Goal: Task Accomplishment & Management: Manage account settings

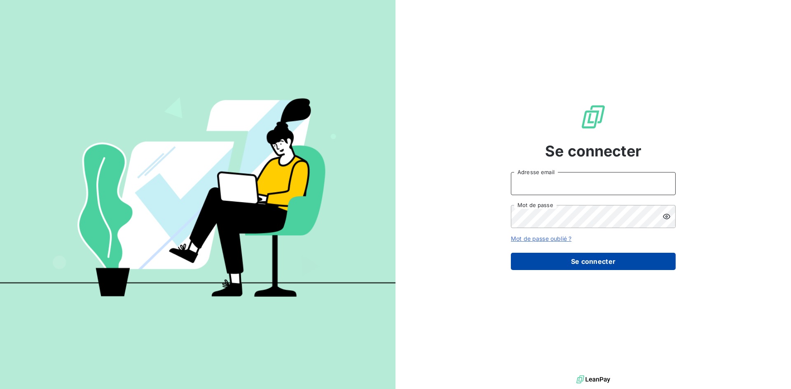
type input "[EMAIL_ADDRESS][DOMAIN_NAME]"
click at [586, 259] on button "Se connecter" at bounding box center [593, 261] width 165 height 17
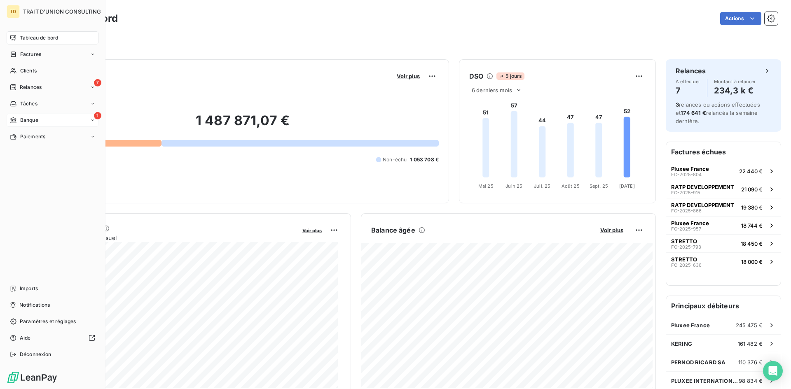
click at [36, 121] on span "Banque" at bounding box center [29, 120] width 18 height 7
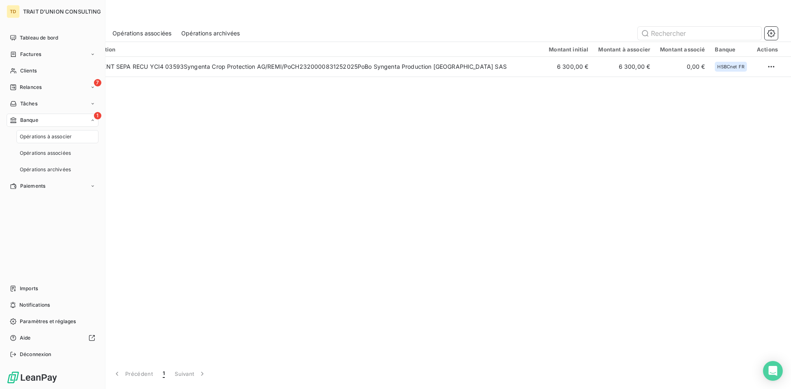
click at [68, 136] on span "Opérations à associer" at bounding box center [46, 136] width 52 height 7
click at [58, 121] on div "1 Banque" at bounding box center [53, 120] width 92 height 13
click at [37, 40] on span "Tableau de bord" at bounding box center [39, 37] width 38 height 7
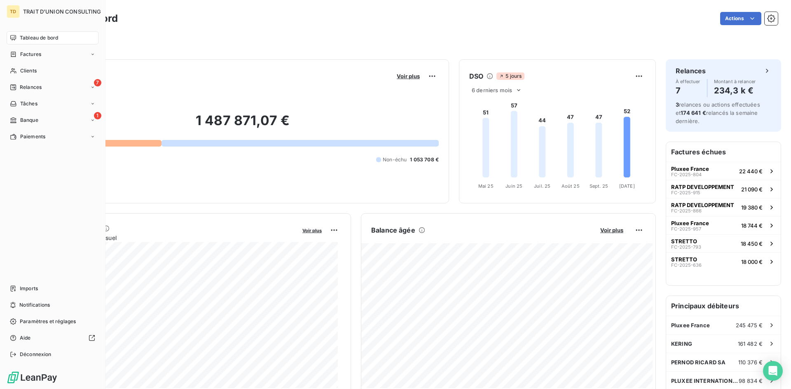
click at [41, 38] on span "Tableau de bord" at bounding box center [39, 37] width 38 height 7
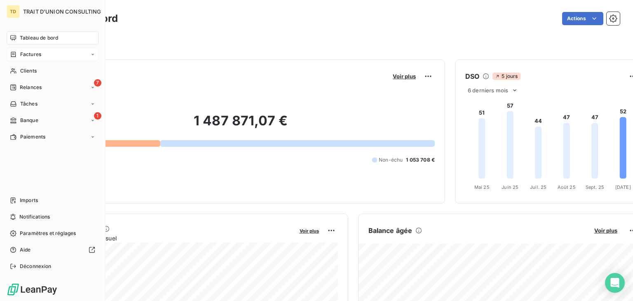
click at [45, 56] on div "Factures" at bounding box center [53, 54] width 92 height 13
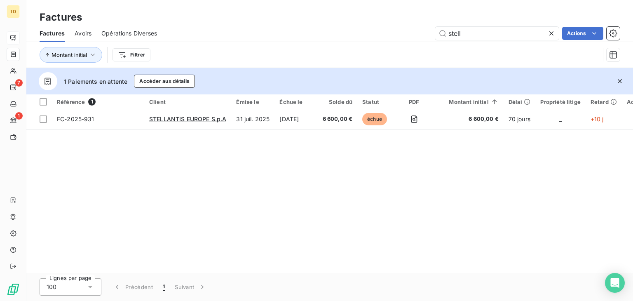
drag, startPoint x: 481, startPoint y: 33, endPoint x: 382, endPoint y: 42, distance: 99.6
click at [382, 42] on div "Factures Avoirs Opérations Diverses [PERSON_NAME] Actions" at bounding box center [329, 33] width 606 height 17
drag, startPoint x: 505, startPoint y: 32, endPoint x: 400, endPoint y: 37, distance: 105.1
click at [400, 37] on div "FC-2025-915 Actions" at bounding box center [393, 33] width 453 height 13
paste input "866"
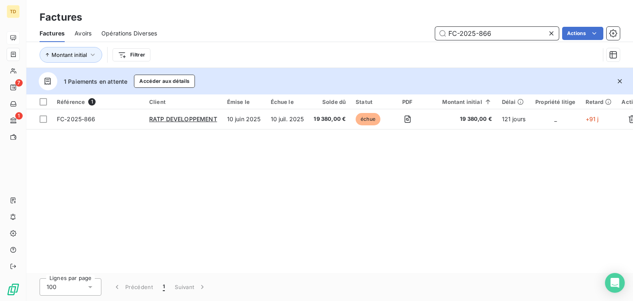
drag, startPoint x: 509, startPoint y: 37, endPoint x: 391, endPoint y: 43, distance: 118.0
click at [394, 44] on div "Factures Avoirs Opérations Diverses FC-2025-866 Actions Montant initial Filtrer" at bounding box center [329, 46] width 606 height 43
paste input "781"
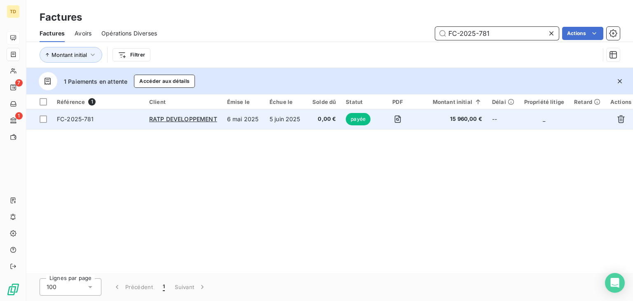
type input "FC-2025-781"
click at [244, 116] on td "6 mai 2025" at bounding box center [243, 119] width 42 height 20
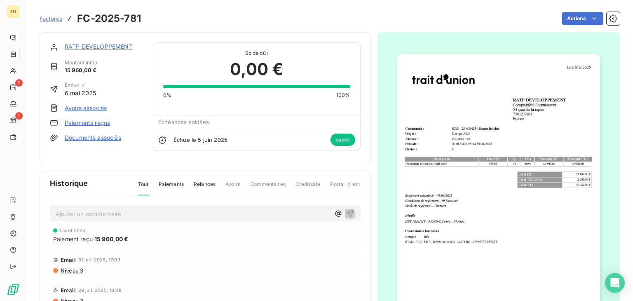
click at [491, 175] on img "button" at bounding box center [498, 197] width 203 height 286
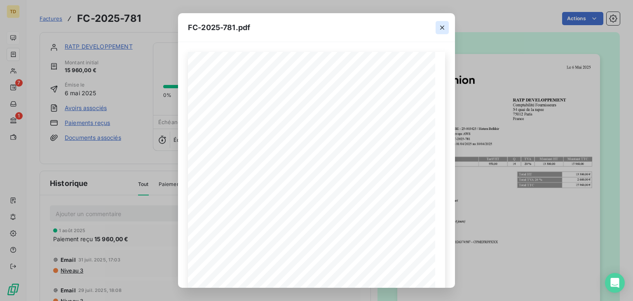
click at [441, 27] on icon "button" at bounding box center [442, 28] width 4 height 4
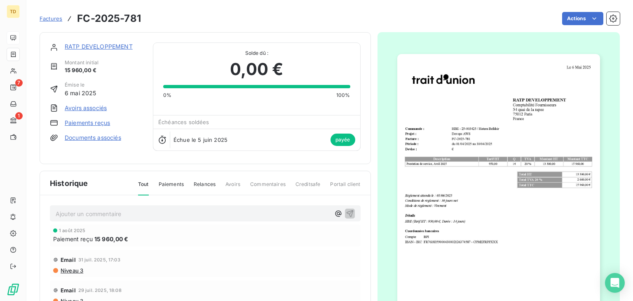
click at [57, 20] on span "Factures" at bounding box center [51, 18] width 23 height 7
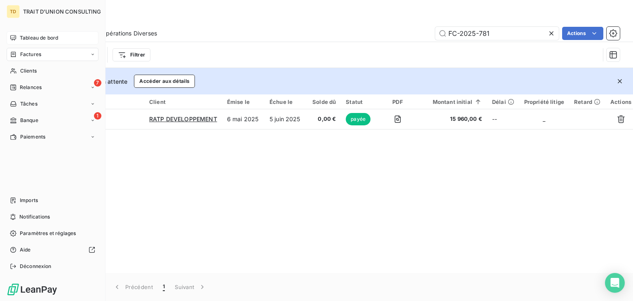
click at [30, 36] on span "Tableau de bord" at bounding box center [39, 37] width 38 height 7
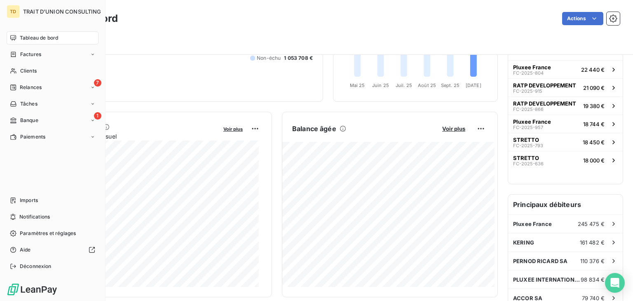
scroll to position [82, 0]
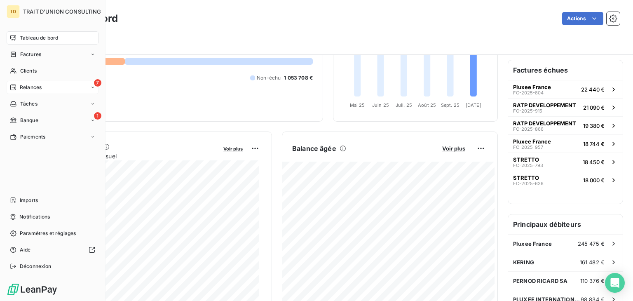
click at [40, 88] on span "Relances" at bounding box center [31, 87] width 22 height 7
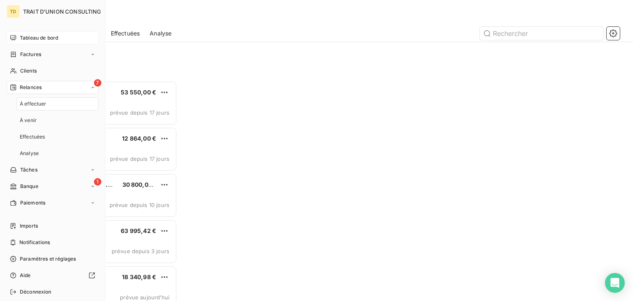
scroll to position [213, 131]
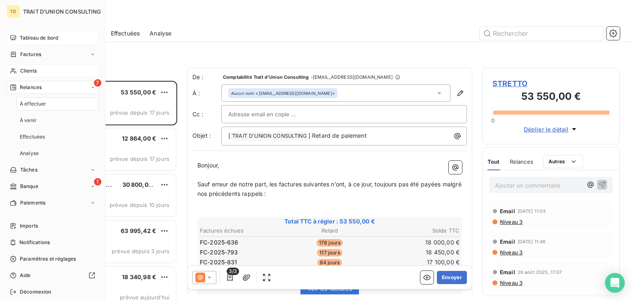
click at [26, 75] on div "Clients" at bounding box center [53, 70] width 92 height 13
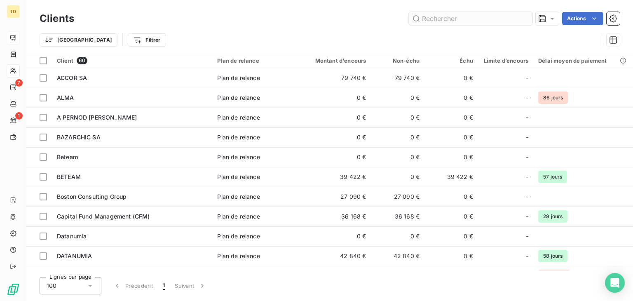
click at [444, 16] on input "text" at bounding box center [471, 18] width 124 height 13
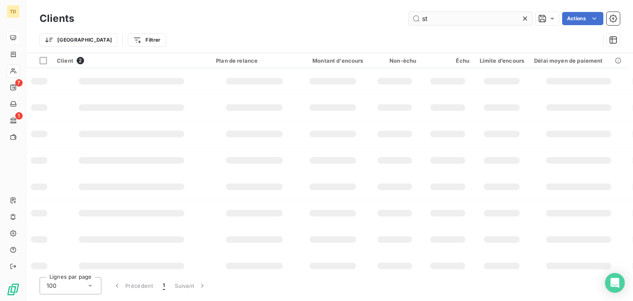
type input "s"
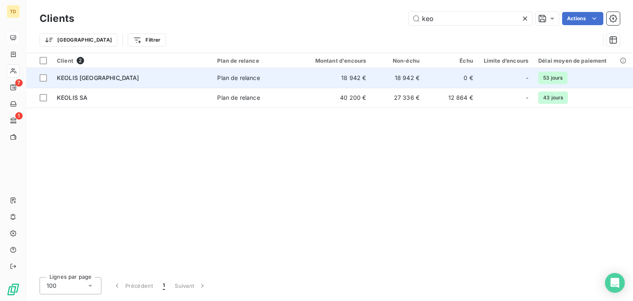
type input "keo"
click at [102, 77] on span "KEOLIS [GEOGRAPHIC_DATA]" at bounding box center [98, 77] width 82 height 7
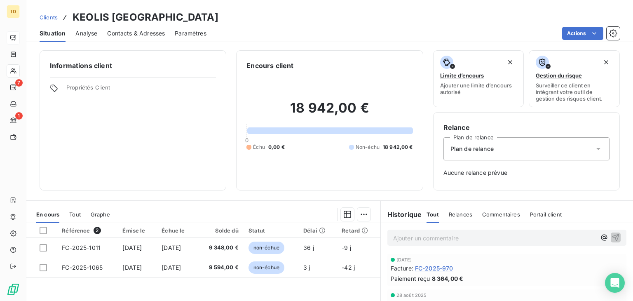
click at [49, 16] on span "Clients" at bounding box center [49, 17] width 18 height 7
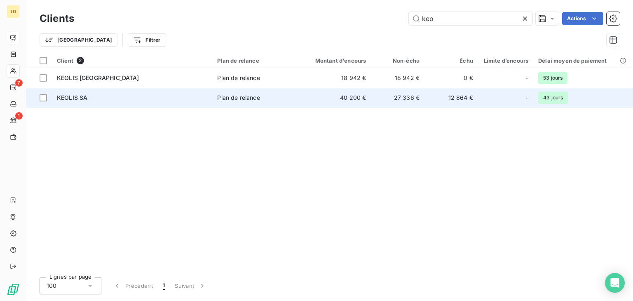
click at [88, 99] on div "KEOLIS SA" at bounding box center [132, 97] width 150 height 8
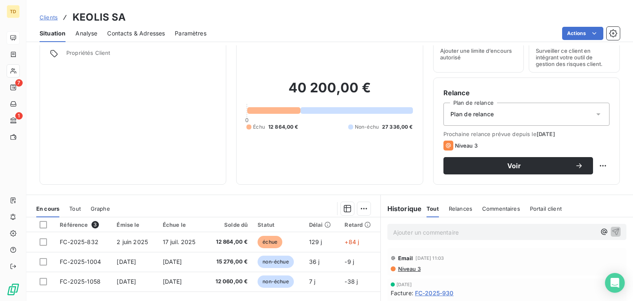
scroll to position [82, 0]
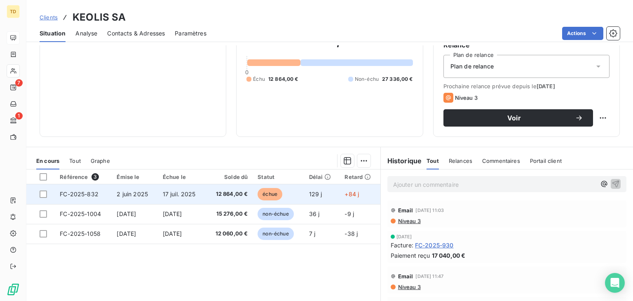
click at [164, 191] on span "17 juil. 2025" at bounding box center [179, 193] width 33 height 7
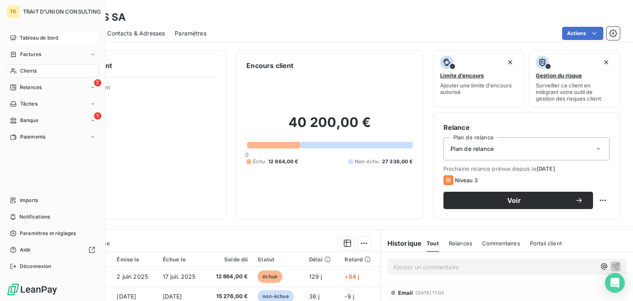
drag, startPoint x: 42, startPoint y: 71, endPoint x: 59, endPoint y: 69, distance: 17.8
click at [42, 71] on div "Clients" at bounding box center [53, 70] width 92 height 13
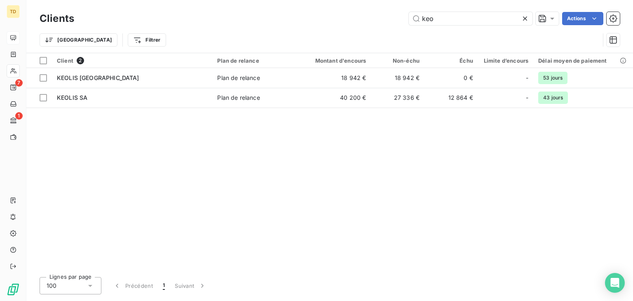
drag, startPoint x: 419, startPoint y: 21, endPoint x: 340, endPoint y: 33, distance: 80.0
click at [340, 33] on div "Clients keo Actions Trier Filtrer" at bounding box center [330, 31] width 580 height 43
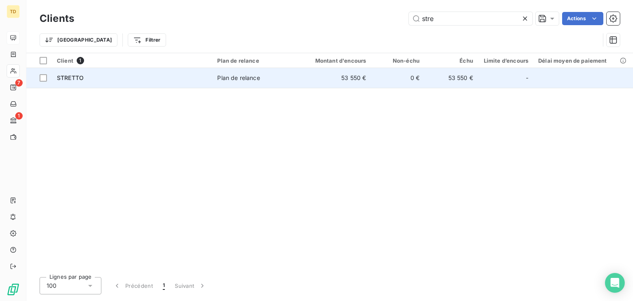
type input "stre"
click at [92, 77] on div "STRETTO" at bounding box center [132, 78] width 150 height 8
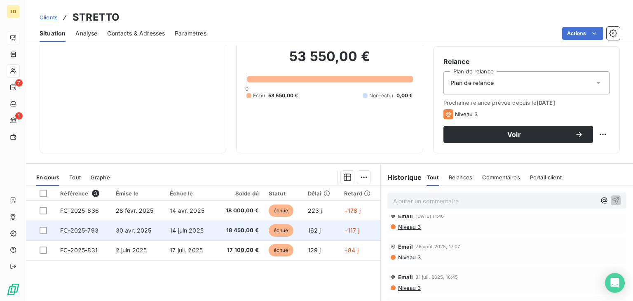
scroll to position [124, 0]
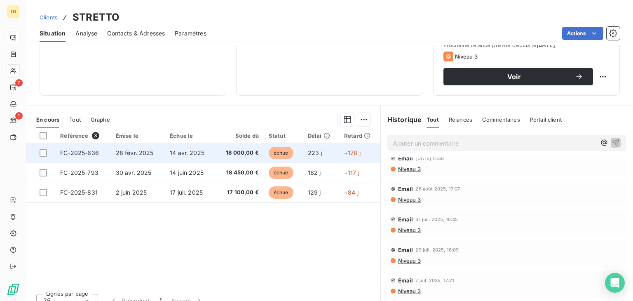
click at [217, 152] on td "18 000,00 €" at bounding box center [239, 153] width 49 height 20
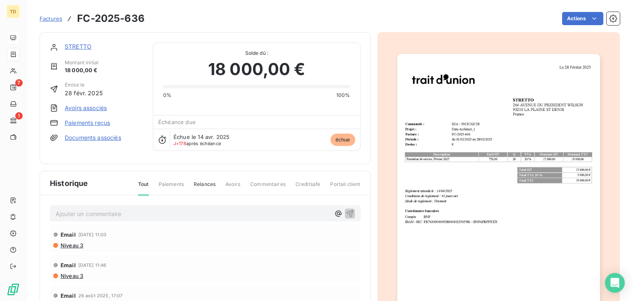
click at [48, 16] on span "Factures" at bounding box center [51, 18] width 23 height 7
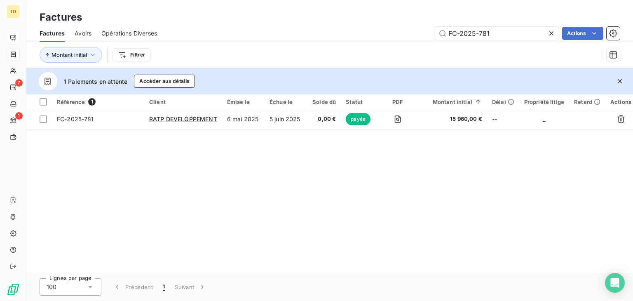
drag, startPoint x: 502, startPoint y: 33, endPoint x: 328, endPoint y: 56, distance: 175.2
click at [328, 56] on div "Factures Avoirs Opérations Diverses FC-2025-781 Actions Montant initial Filtrer" at bounding box center [329, 46] width 606 height 43
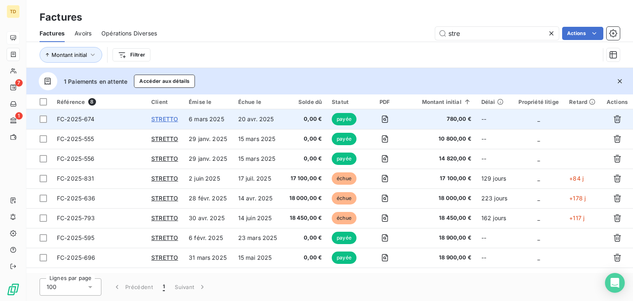
type input "stre"
click at [165, 121] on span "STRETTO" at bounding box center [164, 118] width 27 height 7
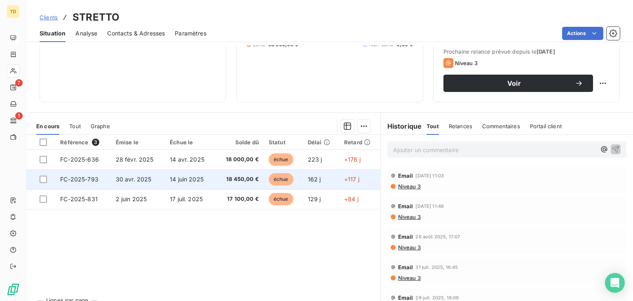
scroll to position [124, 0]
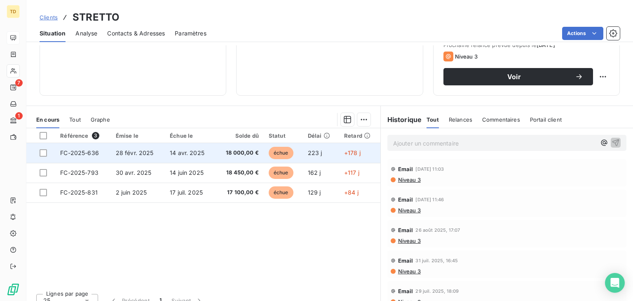
click at [232, 146] on td "18 000,00 €" at bounding box center [239, 153] width 49 height 20
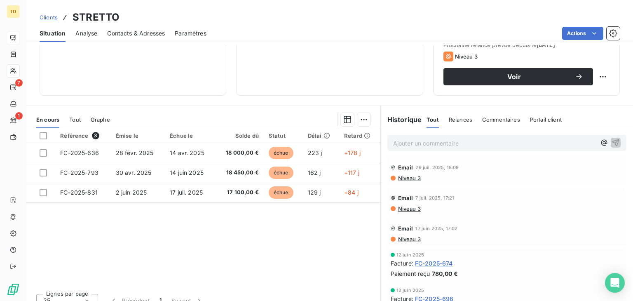
scroll to position [134, 0]
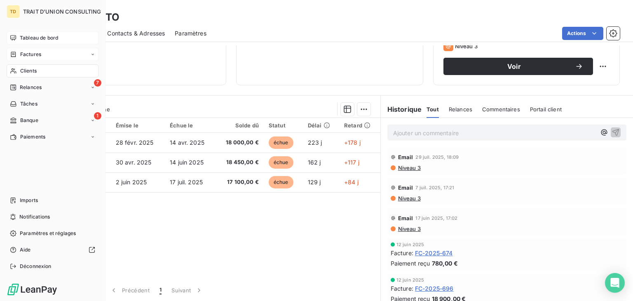
click at [36, 53] on span "Factures" at bounding box center [30, 54] width 21 height 7
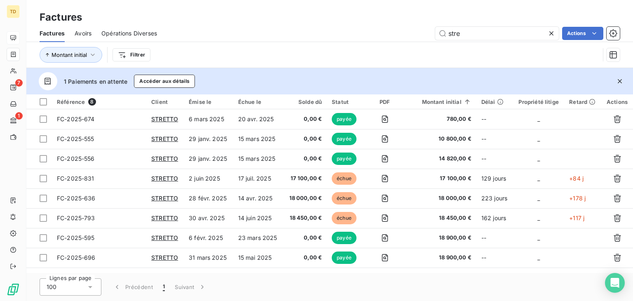
drag, startPoint x: 499, startPoint y: 33, endPoint x: 396, endPoint y: 37, distance: 103.1
click at [396, 37] on div "stre Actions" at bounding box center [393, 33] width 453 height 13
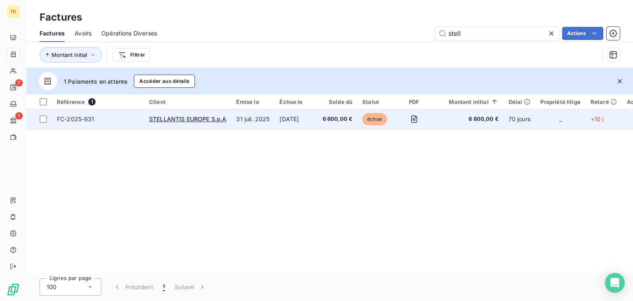
type input "stell"
click at [266, 116] on td "31 juil. 2025" at bounding box center [252, 119] width 43 height 20
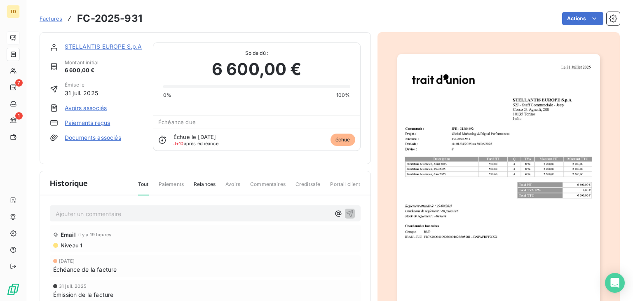
click at [91, 45] on link "STELLANTIS EUROPE S.p.A" at bounding box center [103, 46] width 77 height 7
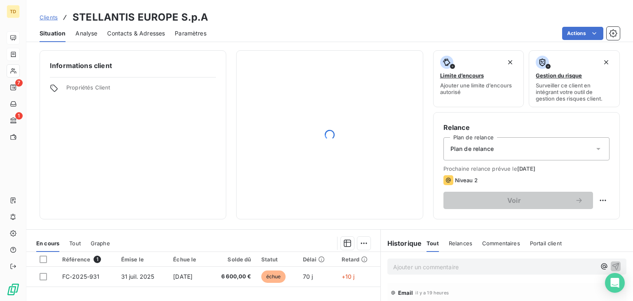
click at [130, 35] on span "Contacts & Adresses" at bounding box center [136, 33] width 58 height 8
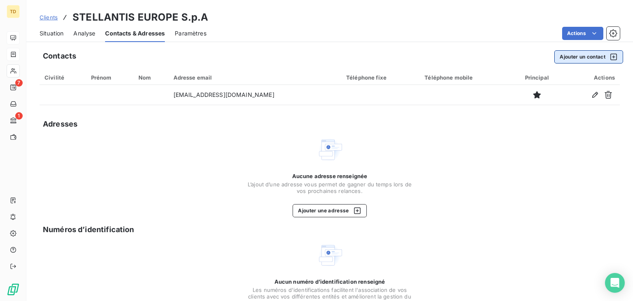
click at [564, 57] on button "Ajouter un contact" at bounding box center [588, 56] width 69 height 13
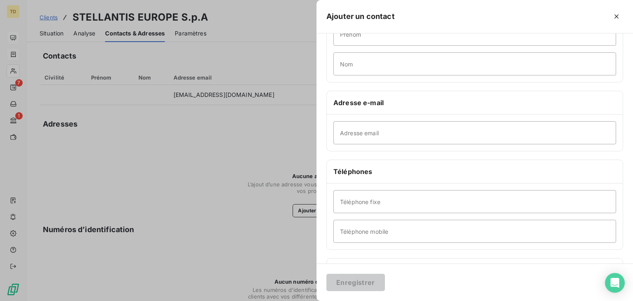
scroll to position [82, 0]
click at [358, 134] on input "Adresse email" at bounding box center [474, 130] width 283 height 23
paste input "[EMAIL_ADDRESS][DOMAIN_NAME]"
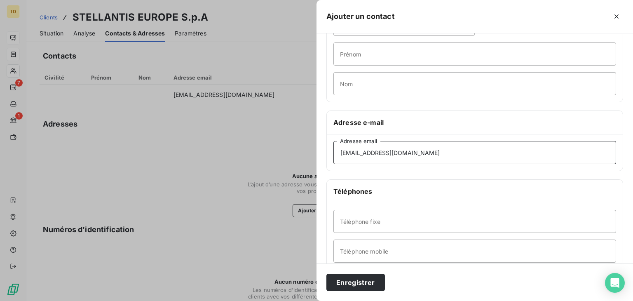
scroll to position [41, 0]
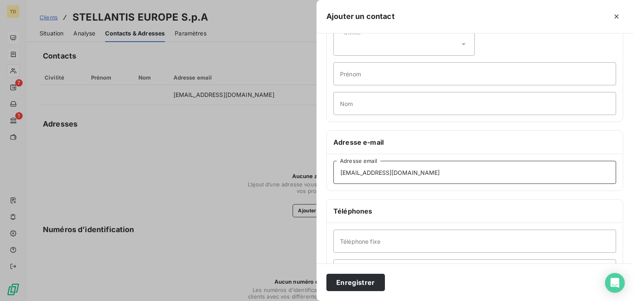
type input "[EMAIL_ADDRESS][DOMAIN_NAME]"
click at [354, 71] on input "Prénom" at bounding box center [474, 73] width 283 height 23
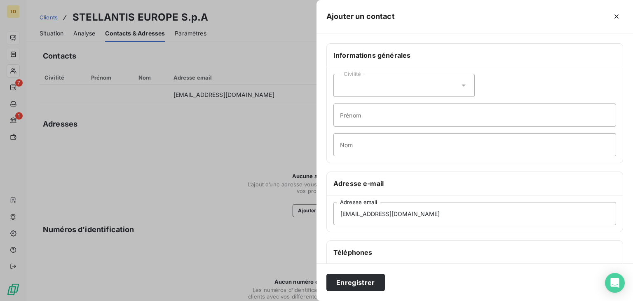
click at [364, 81] on div "Civilité" at bounding box center [403, 85] width 141 height 23
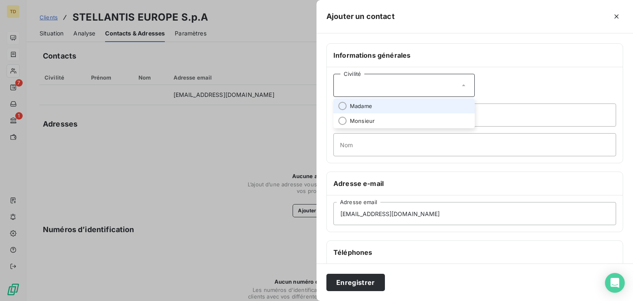
click at [364, 81] on div "Civilité" at bounding box center [403, 85] width 141 height 23
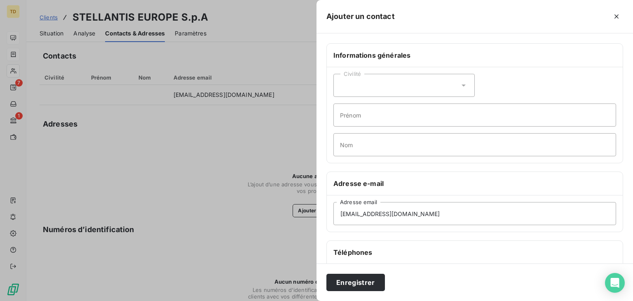
click at [367, 89] on div "Civilité" at bounding box center [403, 85] width 141 height 23
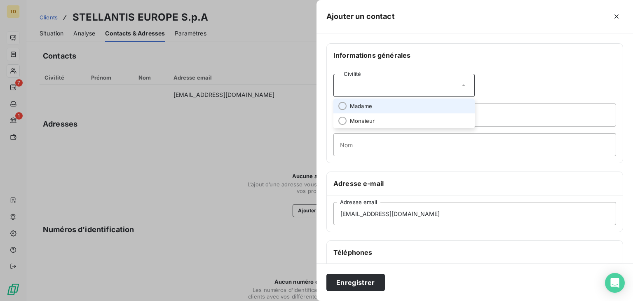
click at [368, 106] on span "Madame" at bounding box center [361, 106] width 22 height 8
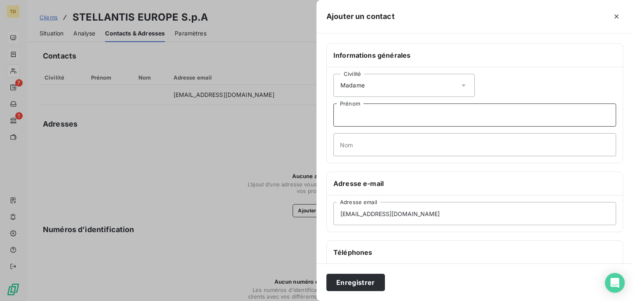
click at [365, 116] on input "Prénom" at bounding box center [474, 114] width 283 height 23
type input "[PERSON_NAME]"
click at [349, 149] on input "Nom" at bounding box center [474, 144] width 283 height 23
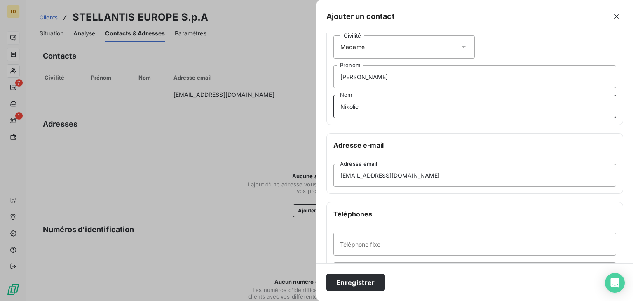
scroll to position [82, 0]
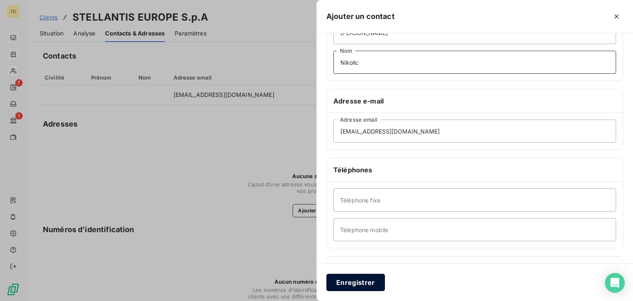
type input "Nikolic"
click at [359, 277] on button "Enregistrer" at bounding box center [355, 281] width 58 height 17
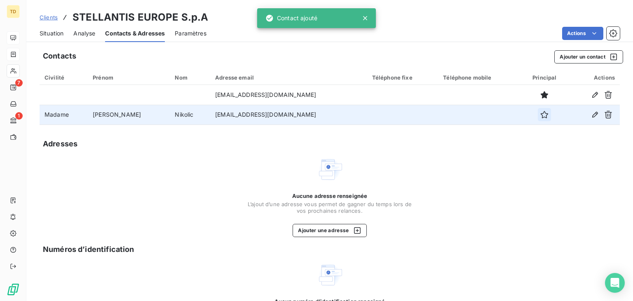
click at [540, 114] on icon "button" at bounding box center [544, 114] width 8 height 8
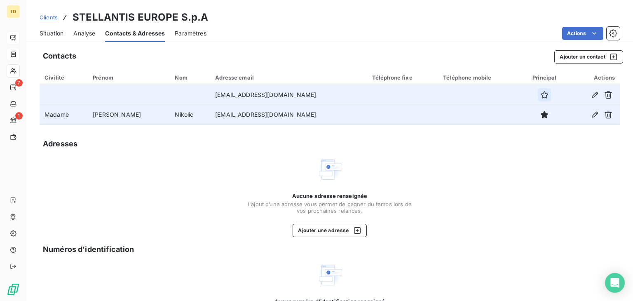
click at [540, 92] on icon "button" at bounding box center [544, 95] width 8 height 8
click at [48, 16] on span "Clients" at bounding box center [49, 17] width 18 height 7
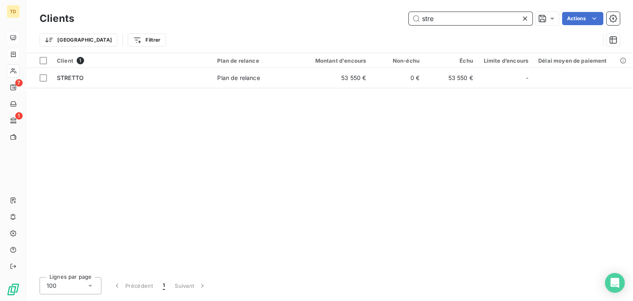
drag, startPoint x: 465, startPoint y: 20, endPoint x: 341, endPoint y: 25, distance: 124.1
click at [342, 25] on div "stre Actions" at bounding box center [351, 18] width 535 height 13
paste input "FC-2025-625"
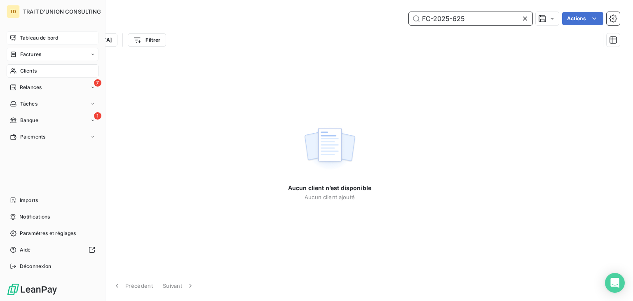
type input "FC-2025-625"
click at [18, 42] on div "Tableau de bord" at bounding box center [53, 37] width 92 height 13
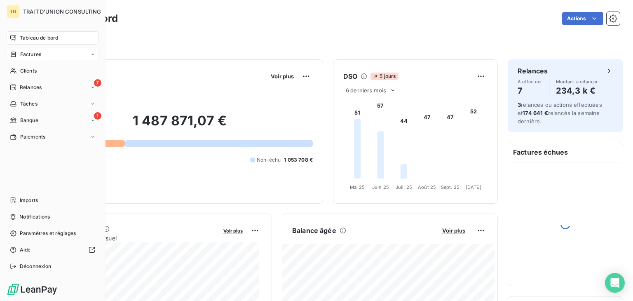
click at [23, 49] on div "Factures" at bounding box center [53, 54] width 92 height 13
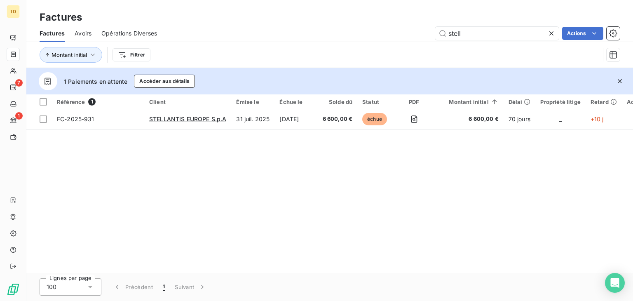
drag, startPoint x: 432, startPoint y: 33, endPoint x: 384, endPoint y: 35, distance: 48.2
click at [384, 35] on div "Factures Avoirs Opérations Diverses [PERSON_NAME] Actions" at bounding box center [329, 33] width 606 height 17
drag, startPoint x: 478, startPoint y: 33, endPoint x: 374, endPoint y: 36, distance: 103.4
click at [374, 36] on div "[PERSON_NAME] Actions" at bounding box center [393, 33] width 453 height 13
paste input "FC-2025-625"
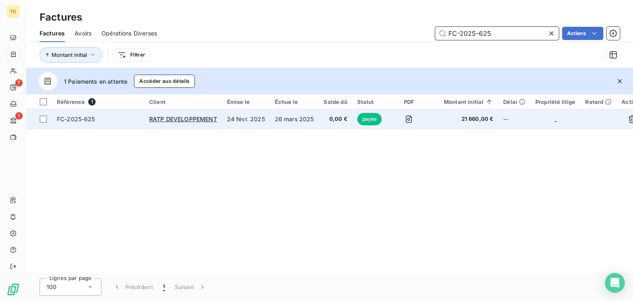
type input "FC-2025-625"
click at [293, 116] on td "26 mars 2025" at bounding box center [294, 119] width 49 height 20
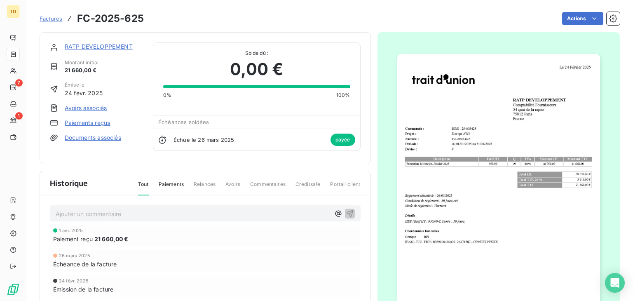
drag, startPoint x: 47, startPoint y: 17, endPoint x: 51, endPoint y: 15, distance: 4.6
click at [47, 17] on span "Factures" at bounding box center [51, 18] width 23 height 7
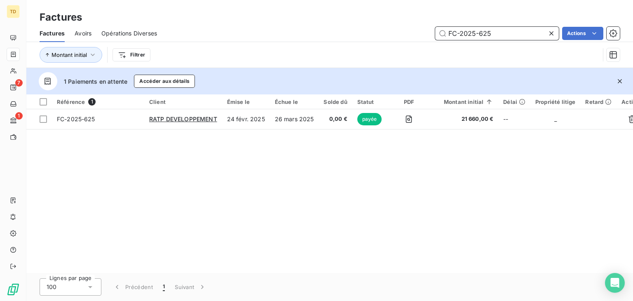
drag, startPoint x: 498, startPoint y: 34, endPoint x: 355, endPoint y: 33, distance: 142.9
click at [355, 33] on div "FC-2025-625 Actions" at bounding box center [393, 33] width 453 height 13
paste input "728"
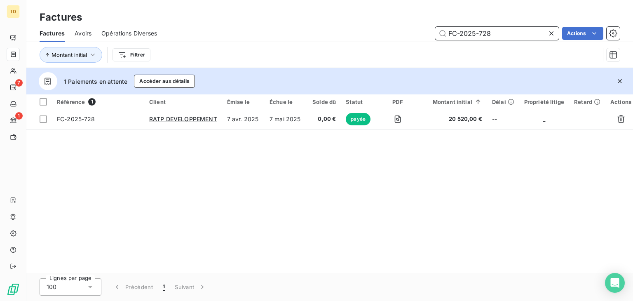
click at [491, 33] on input "FC-2025-728" at bounding box center [497, 33] width 124 height 13
drag, startPoint x: 500, startPoint y: 33, endPoint x: 374, endPoint y: 38, distance: 126.2
click at [374, 38] on div "FC-2025-729 Actions" at bounding box center [393, 33] width 453 height 13
paste input "81"
drag, startPoint x: 499, startPoint y: 36, endPoint x: 281, endPoint y: 40, distance: 217.9
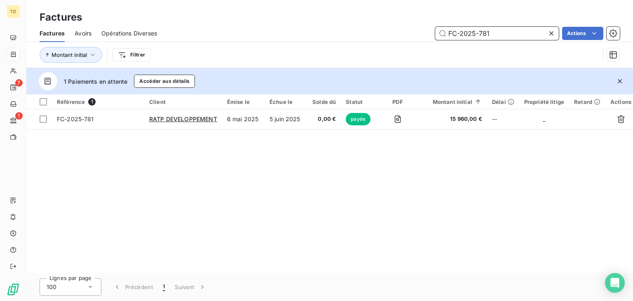
click at [281, 40] on div "Factures Avoirs Opérations Diverses FC-2025-781 Actions" at bounding box center [329, 33] width 606 height 17
paste input "866"
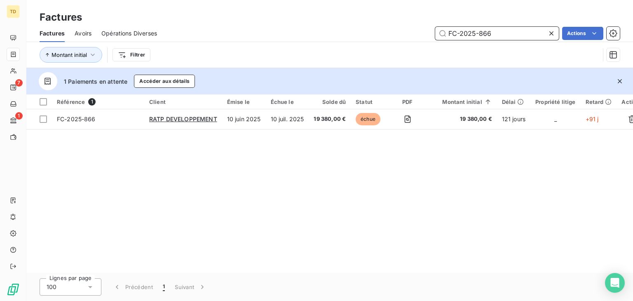
drag, startPoint x: 501, startPoint y: 33, endPoint x: 367, endPoint y: 41, distance: 134.1
click at [367, 41] on div "Factures Avoirs Opérations Diverses FC-2025-866 Actions" at bounding box center [329, 33] width 606 height 17
paste input "915"
click at [494, 33] on input "FC-2025-915" at bounding box center [497, 33] width 124 height 13
type input "FC-2025-866"
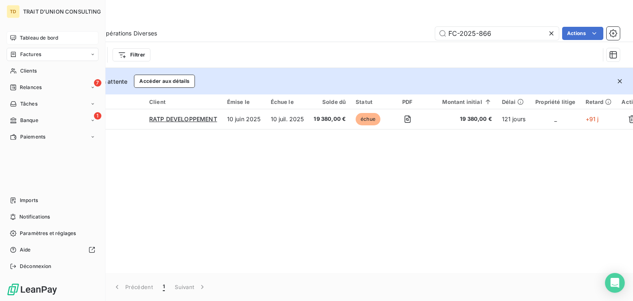
click at [19, 38] on div "Tableau de bord" at bounding box center [53, 37] width 92 height 13
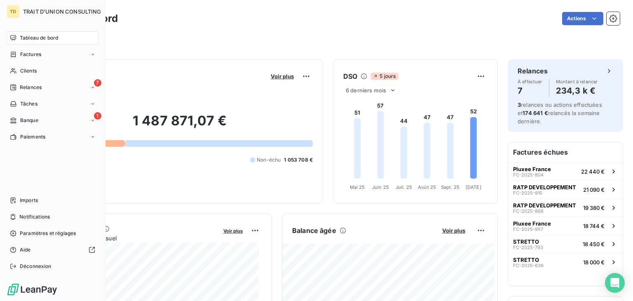
click at [33, 55] on span "Factures" at bounding box center [30, 54] width 21 height 7
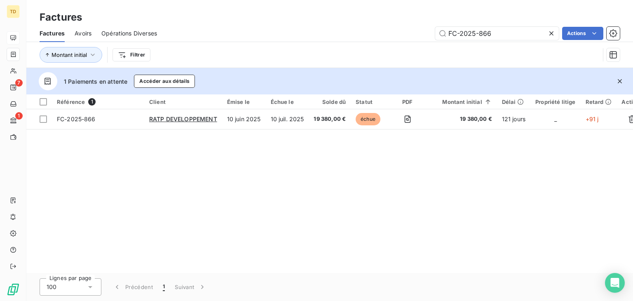
drag, startPoint x: 496, startPoint y: 35, endPoint x: 378, endPoint y: 40, distance: 117.9
click at [378, 40] on div "Factures Avoirs Opérations Diverses FC-2025-866 Actions" at bounding box center [329, 33] width 606 height 17
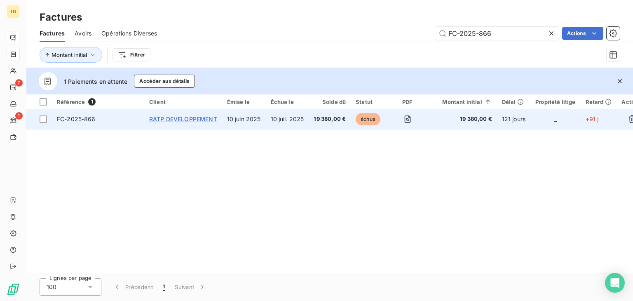
click at [212, 119] on span "RATP DEVELOPPEMENT" at bounding box center [183, 118] width 68 height 7
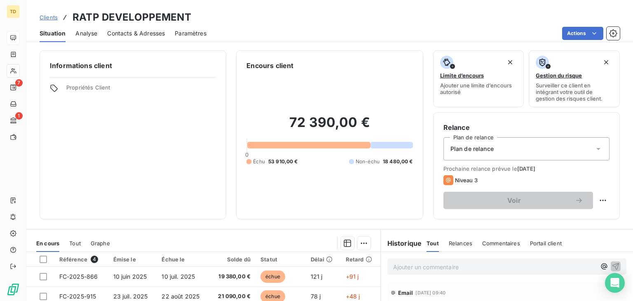
click at [94, 34] on span "Analyse" at bounding box center [86, 33] width 22 height 8
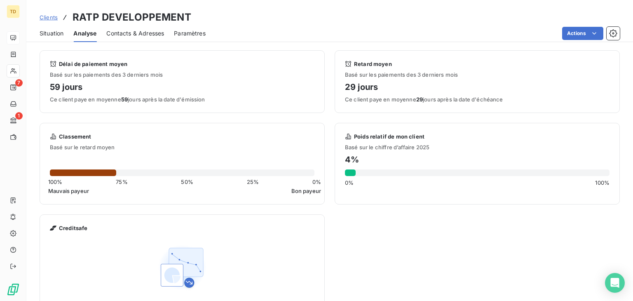
click at [114, 34] on span "Contacts & Adresses" at bounding box center [135, 33] width 58 height 8
